Goal: Check status: Check status

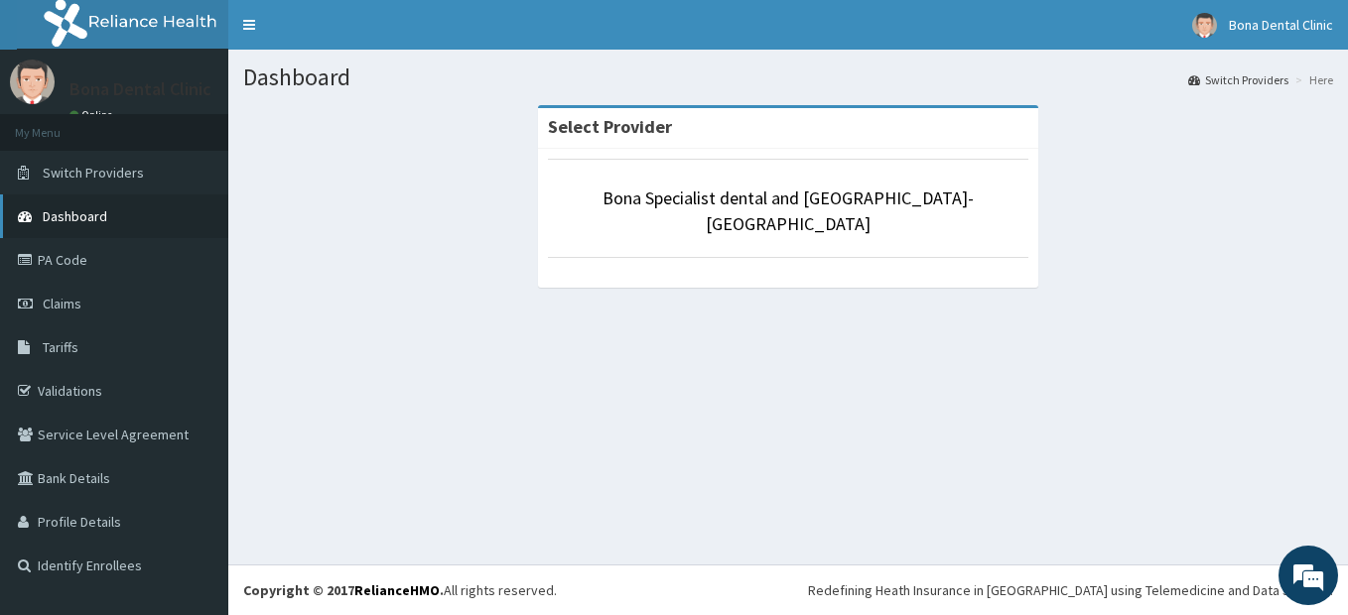
click at [85, 215] on span "Dashboard" at bounding box center [75, 216] width 64 height 18
click at [68, 213] on span "Dashboard" at bounding box center [75, 216] width 64 height 18
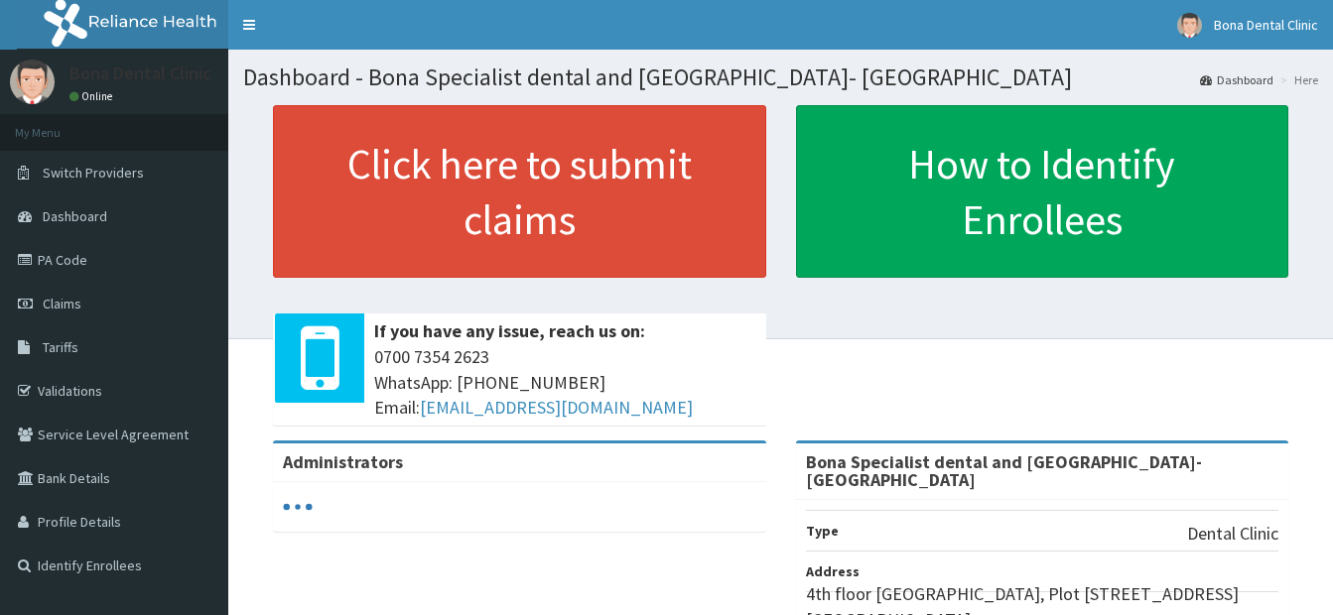
click at [64, 261] on link "PA Code" at bounding box center [114, 260] width 228 height 44
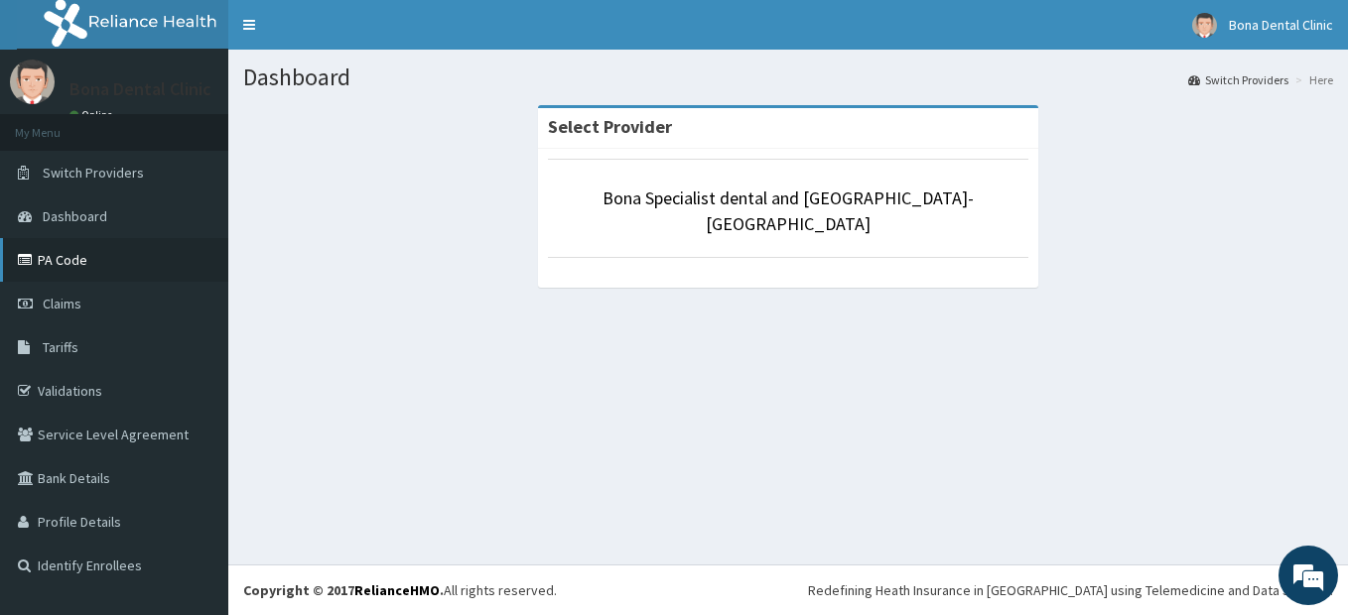
click at [83, 250] on link "PA Code" at bounding box center [114, 260] width 228 height 44
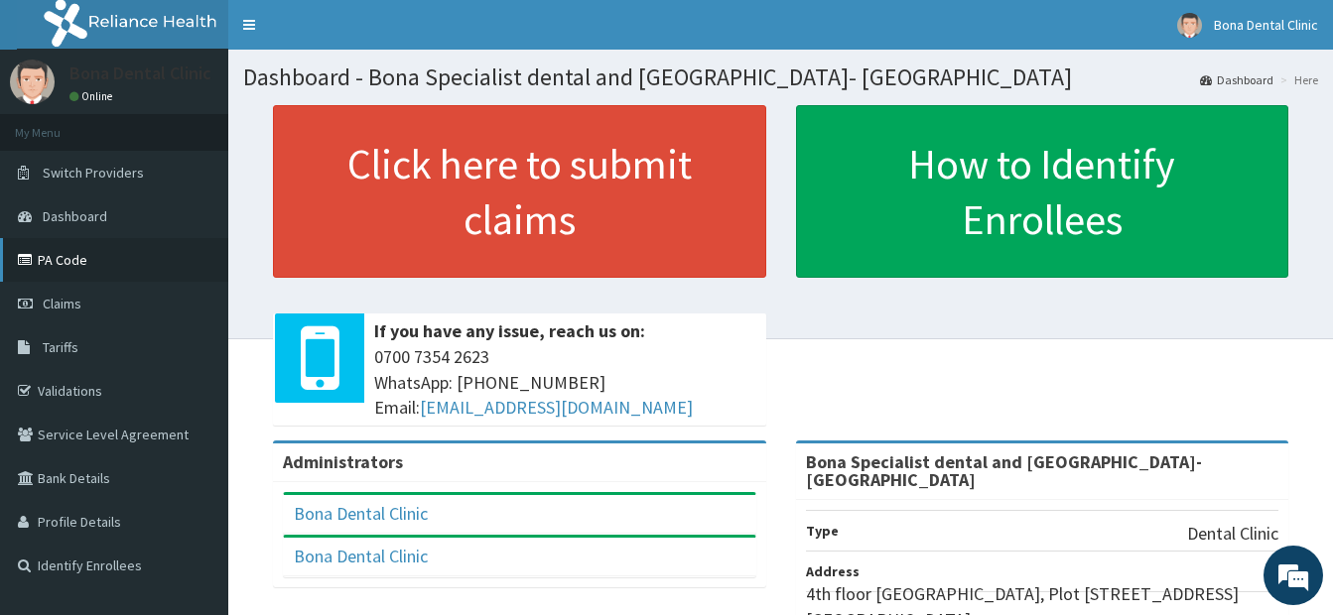
click at [64, 256] on link "PA Code" at bounding box center [114, 260] width 228 height 44
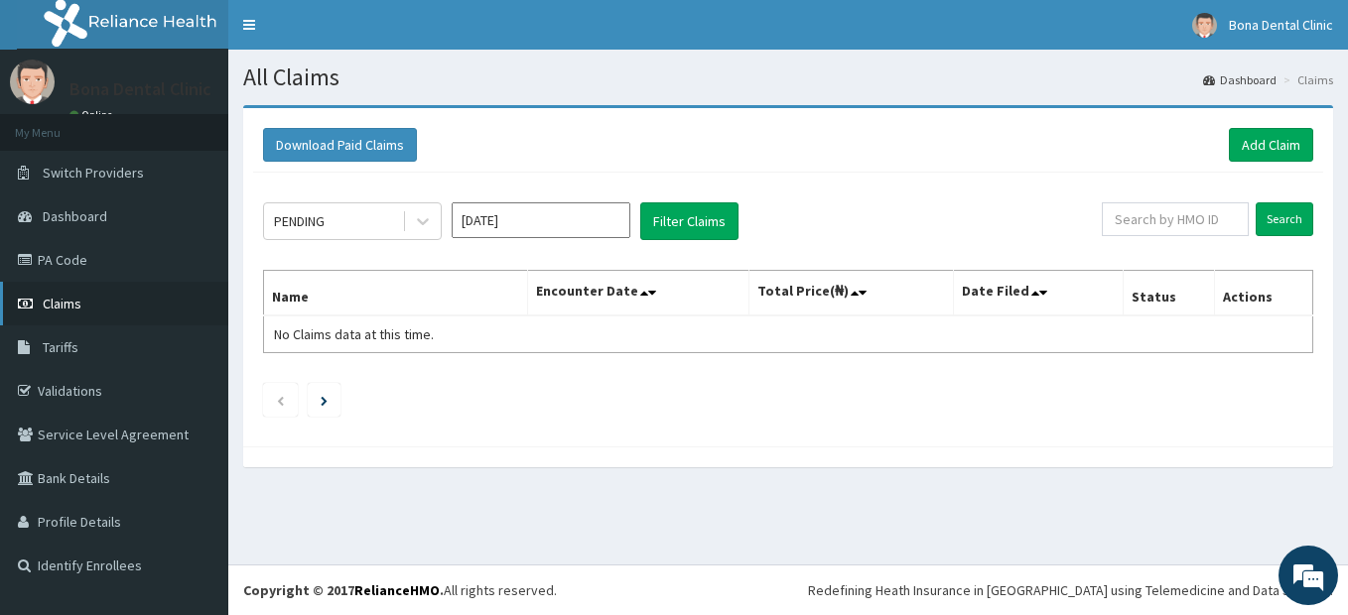
click at [63, 302] on span "Claims" at bounding box center [62, 304] width 39 height 18
click at [63, 298] on span "Claims" at bounding box center [62, 304] width 39 height 18
click at [72, 305] on span "Claims" at bounding box center [62, 304] width 39 height 18
click at [421, 218] on icon at bounding box center [423, 221] width 20 height 20
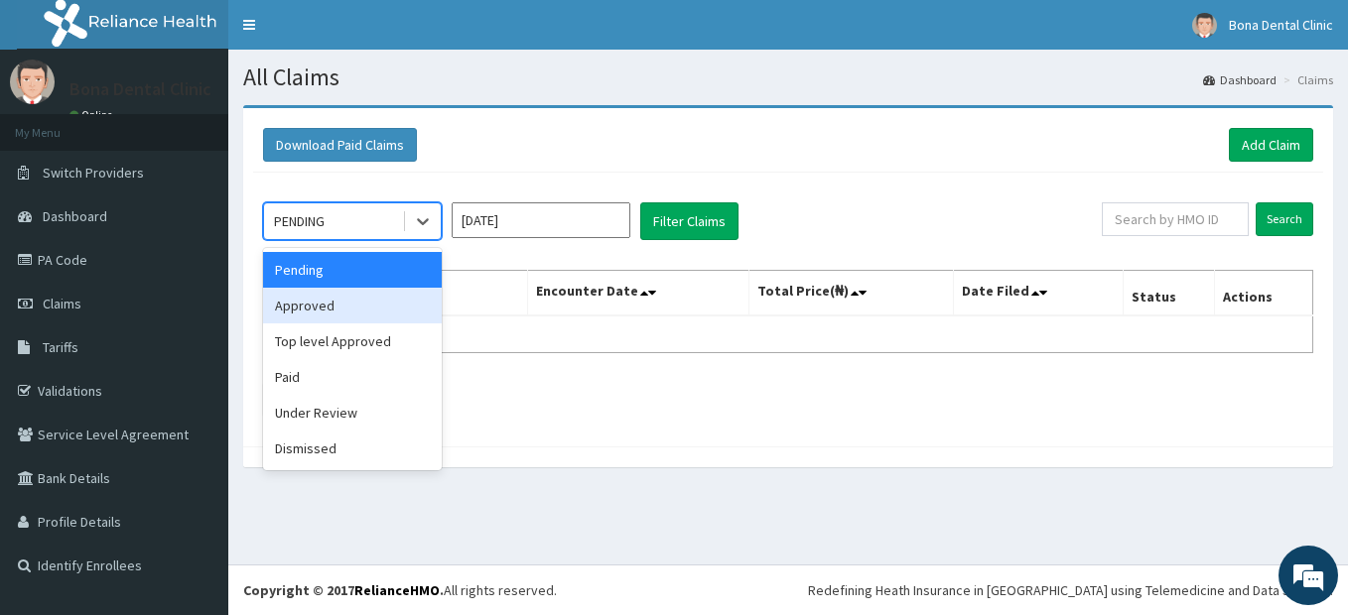
click at [326, 308] on div "Approved" at bounding box center [352, 306] width 179 height 36
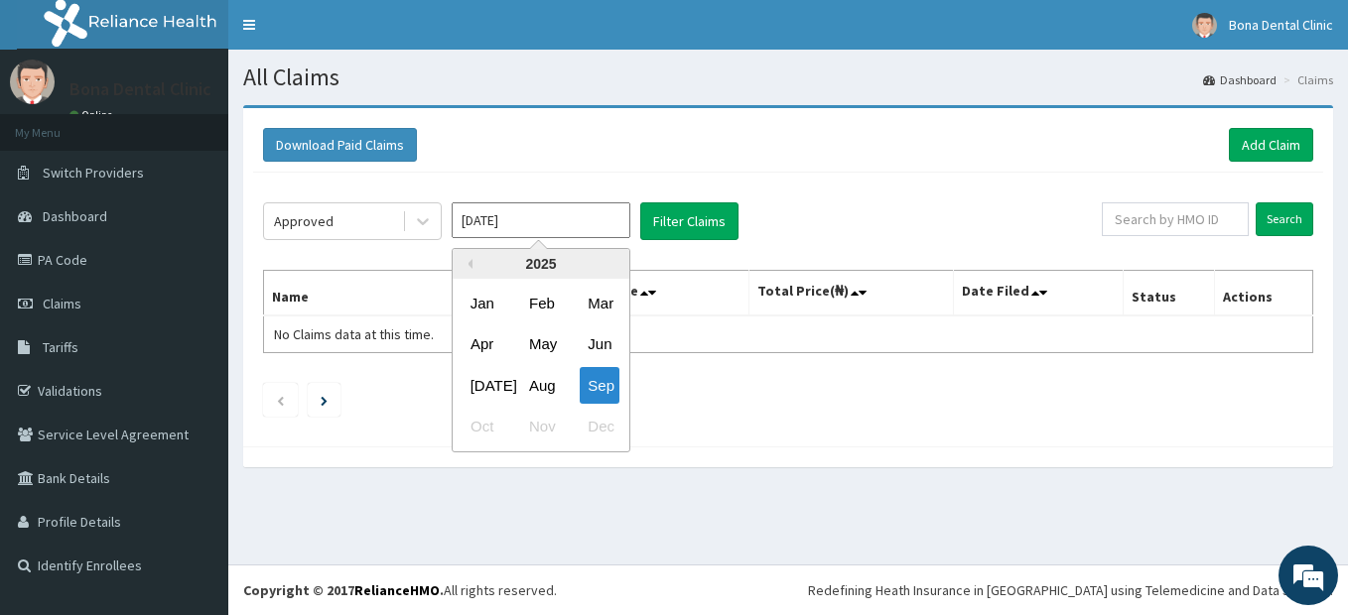
click at [588, 227] on input "Sep 2025" at bounding box center [540, 220] width 179 height 36
click at [540, 388] on div "Aug" at bounding box center [541, 385] width 40 height 37
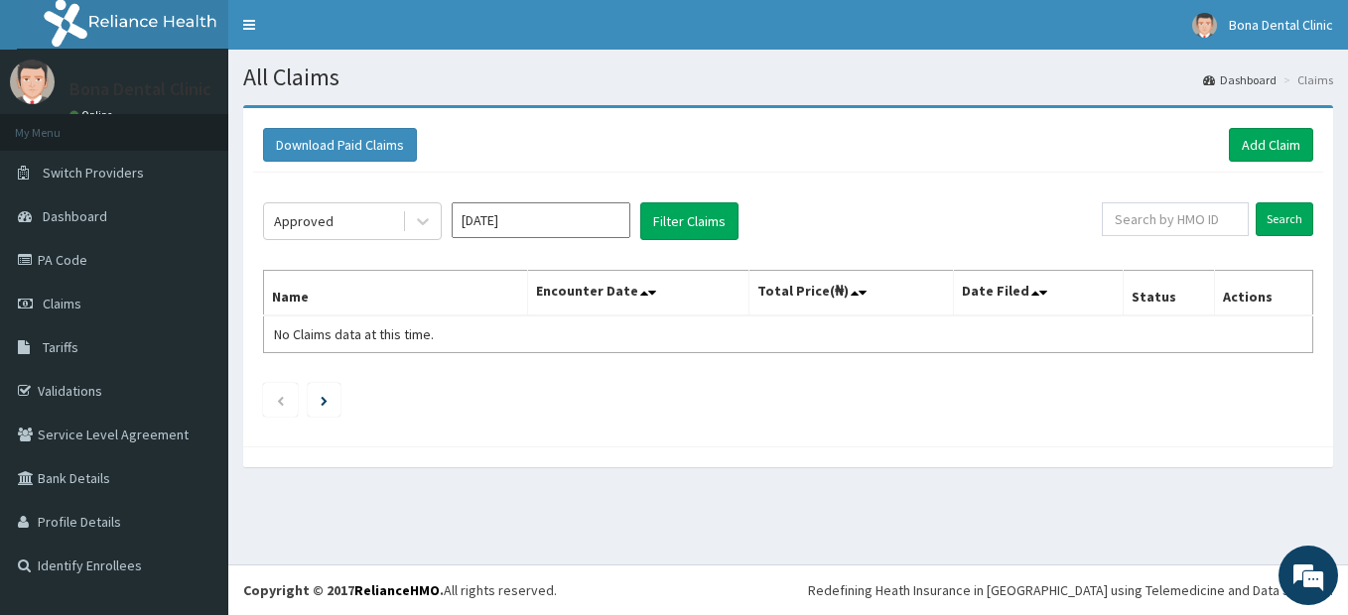
type input "Aug 2025"
click at [688, 219] on button "Filter Claims" at bounding box center [689, 221] width 98 height 38
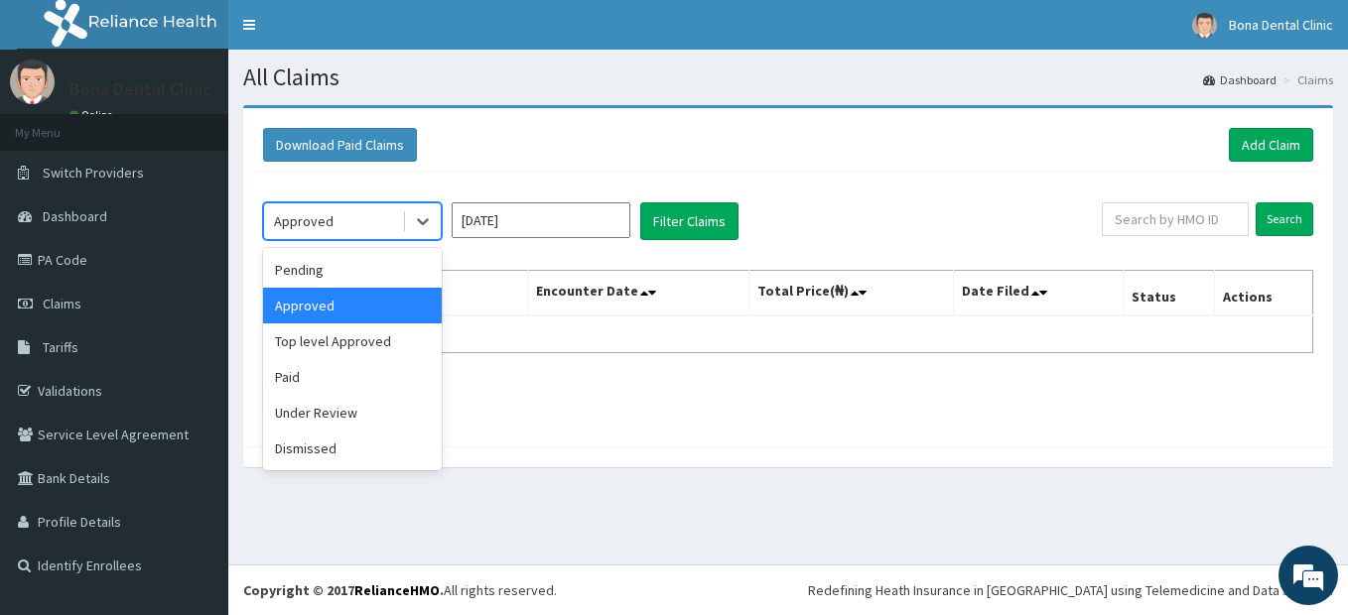
click at [390, 221] on div "Approved" at bounding box center [333, 221] width 138 height 32
click at [334, 270] on div "Pending" at bounding box center [352, 270] width 179 height 36
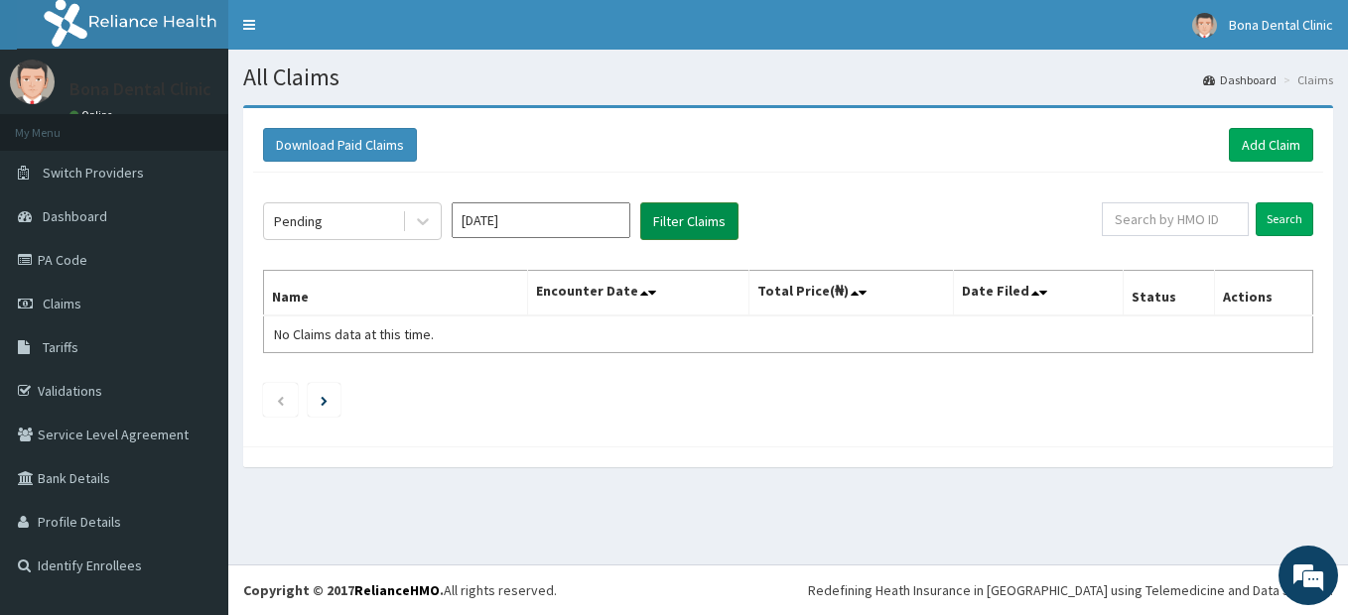
click at [708, 222] on button "Filter Claims" at bounding box center [689, 221] width 98 height 38
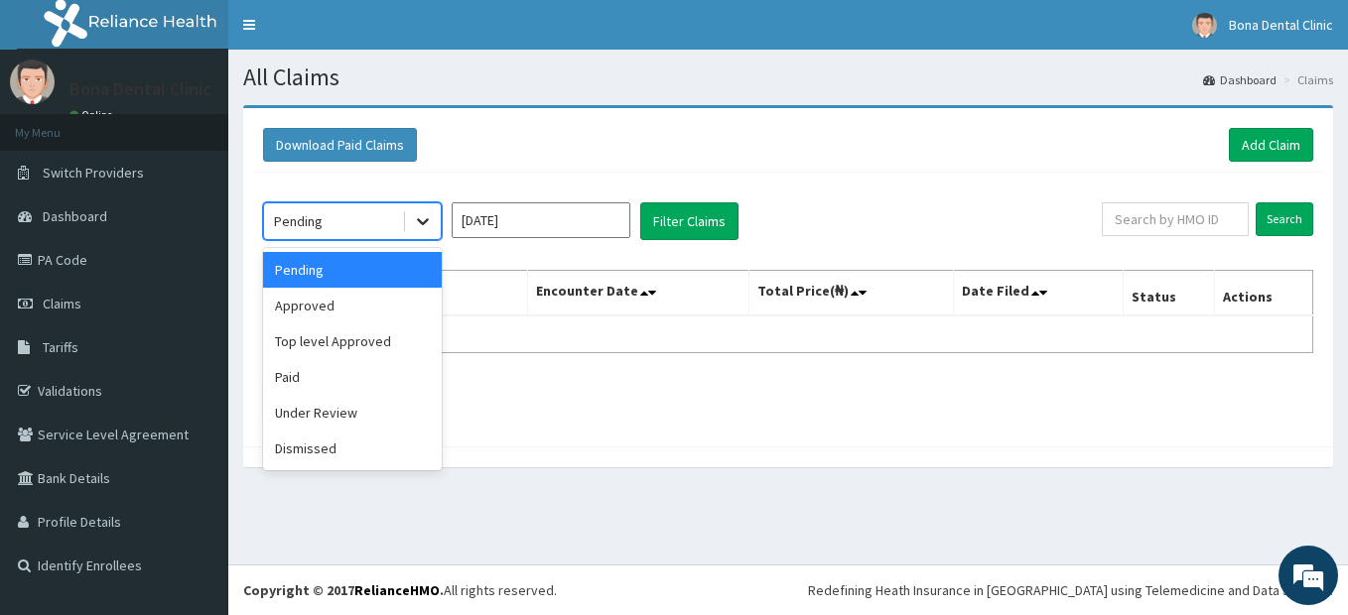
click at [419, 220] on icon at bounding box center [423, 222] width 12 height 7
click at [298, 376] on div "Paid" at bounding box center [352, 377] width 179 height 36
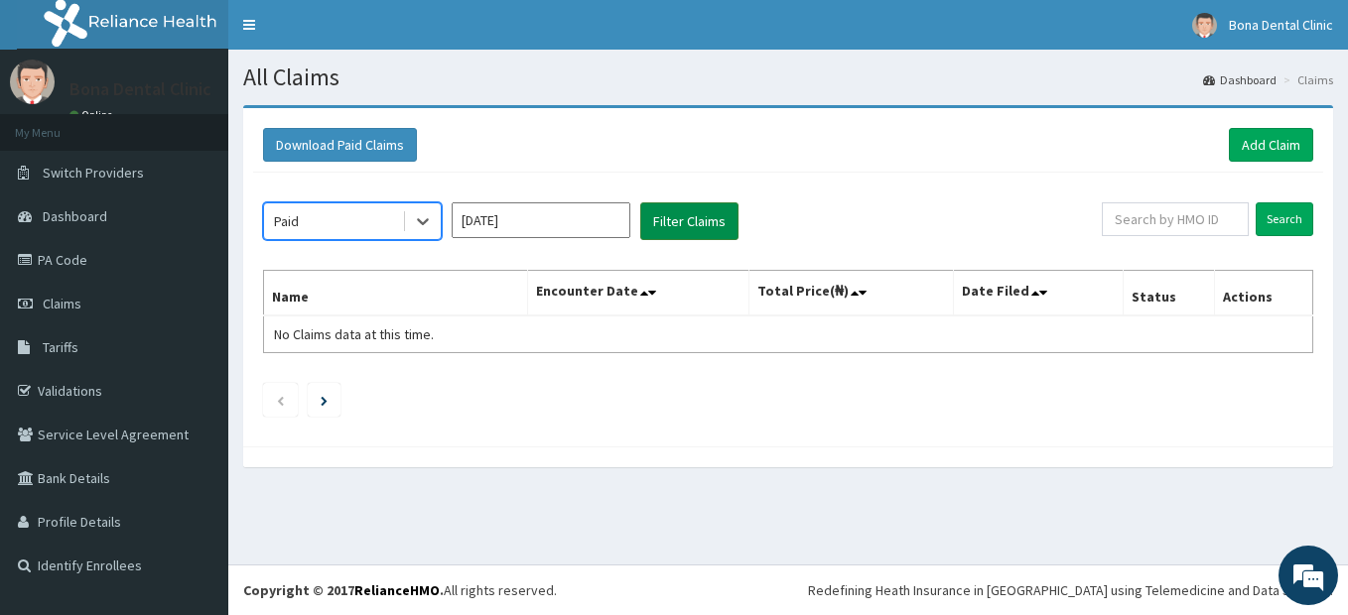
click at [707, 219] on button "Filter Claims" at bounding box center [689, 221] width 98 height 38
click at [690, 213] on button "Filter Claims" at bounding box center [689, 221] width 98 height 38
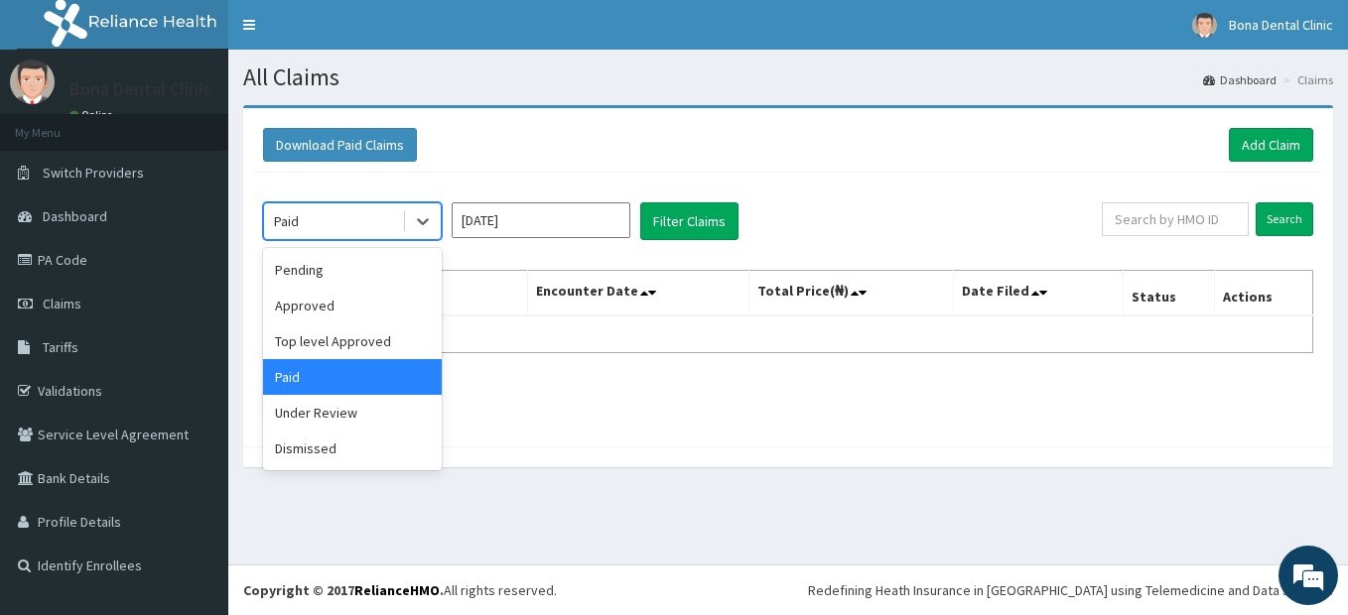
click at [359, 226] on div "Paid" at bounding box center [333, 221] width 138 height 32
click at [299, 414] on div "Under Review" at bounding box center [352, 413] width 179 height 36
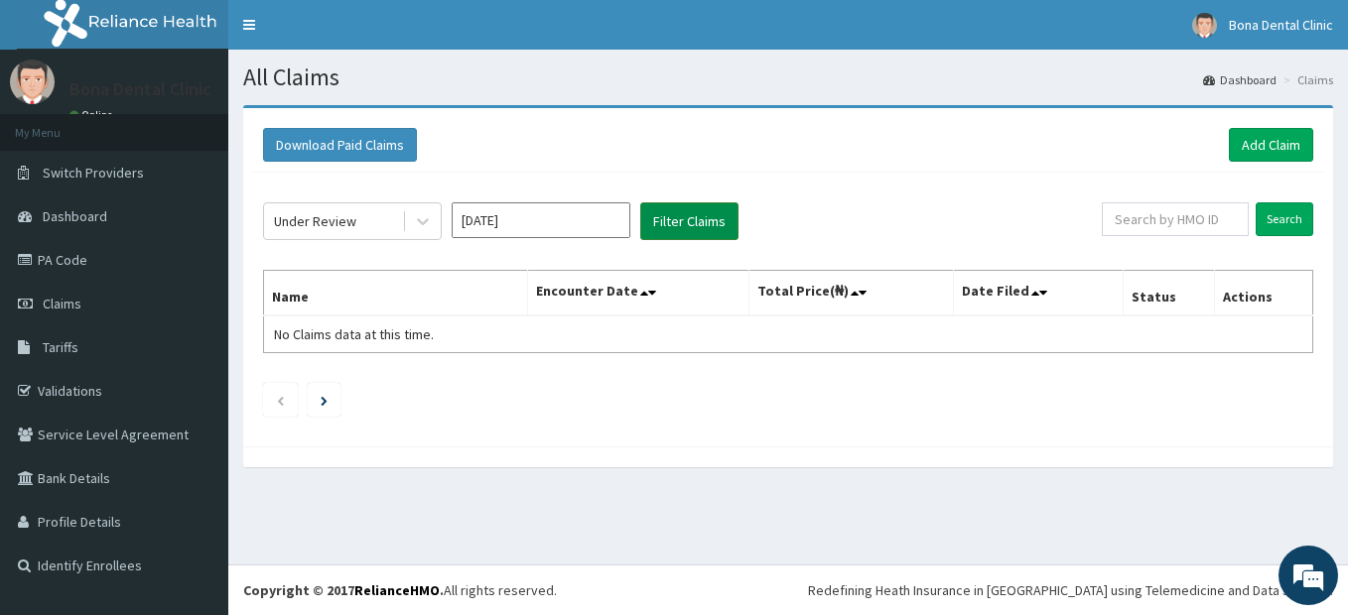
click at [690, 222] on button "Filter Claims" at bounding box center [689, 221] width 98 height 38
click at [367, 220] on div "Under Review" at bounding box center [333, 221] width 138 height 32
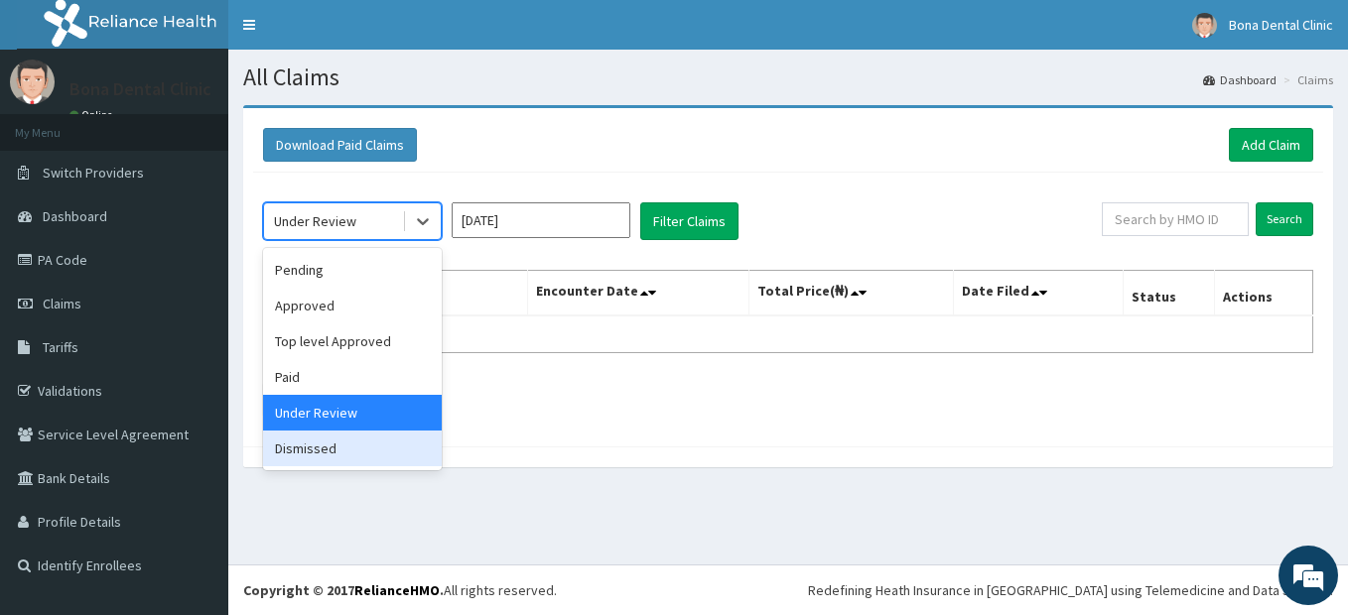
click at [321, 448] on div "Dismissed" at bounding box center [352, 449] width 179 height 36
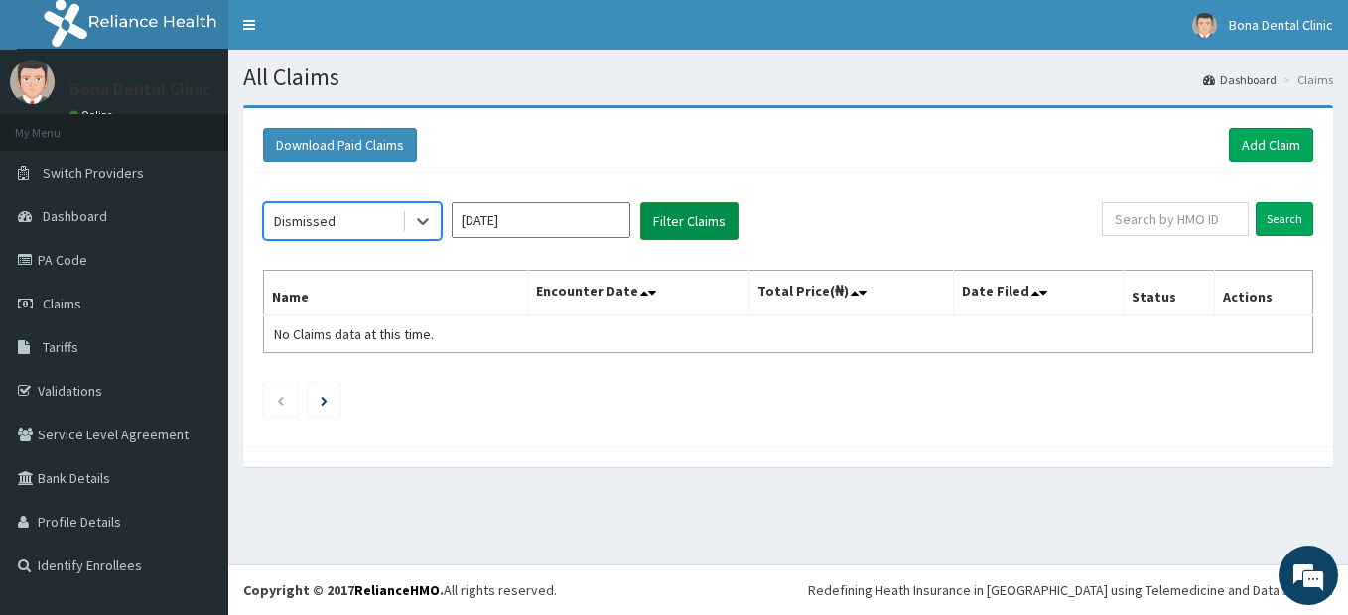
click at [705, 210] on button "Filter Claims" at bounding box center [689, 221] width 98 height 38
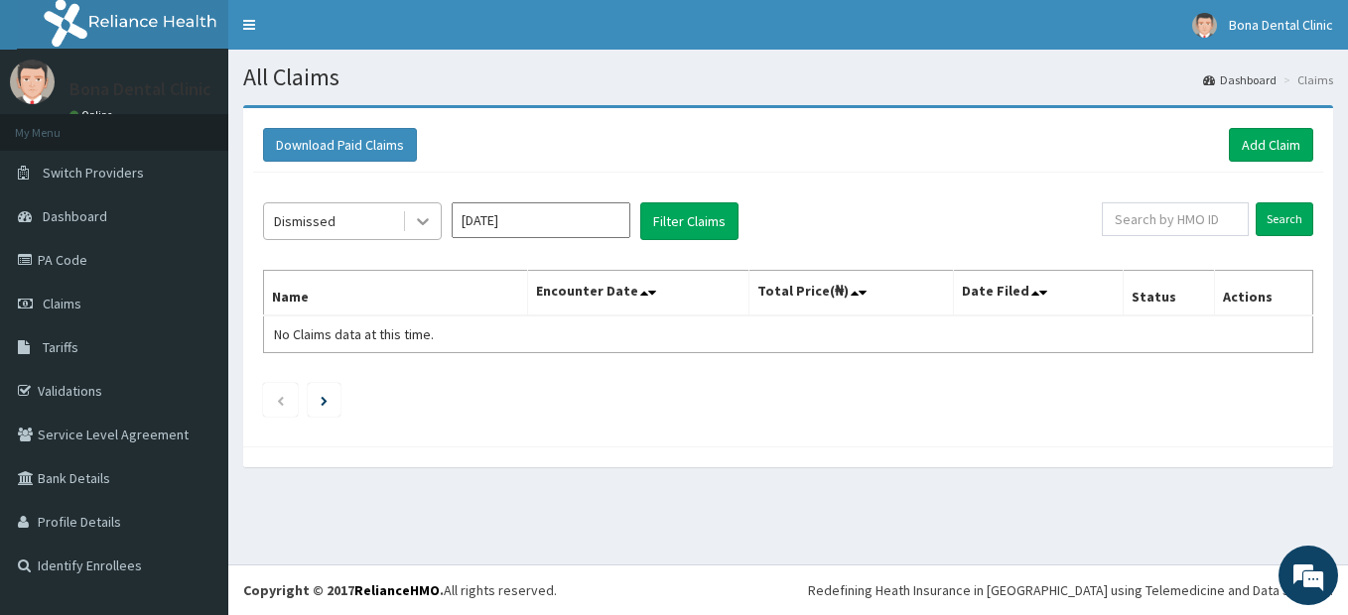
click at [421, 221] on icon at bounding box center [423, 222] width 12 height 7
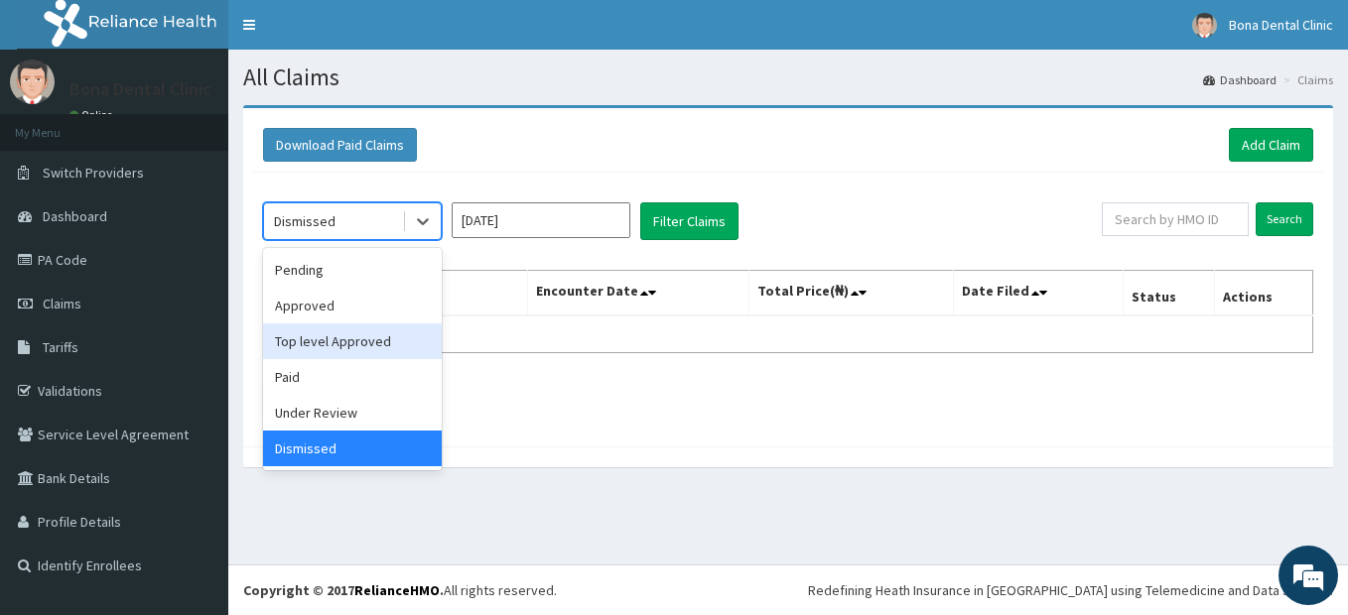
click at [361, 345] on div "Top level Approved" at bounding box center [352, 341] width 179 height 36
